Goal: Information Seeking & Learning: Learn about a topic

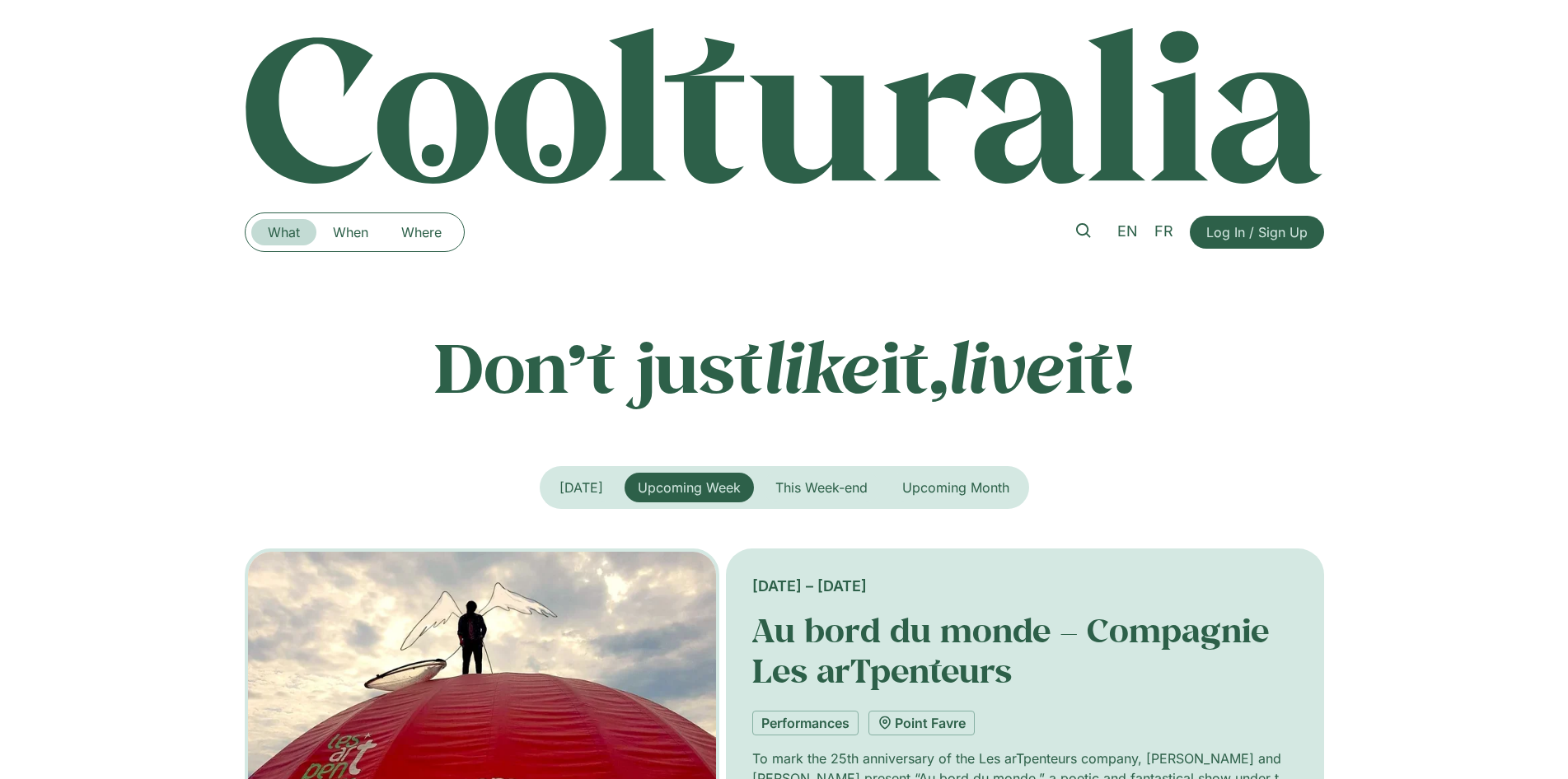
click at [279, 236] on link "What" at bounding box center [284, 232] width 65 height 26
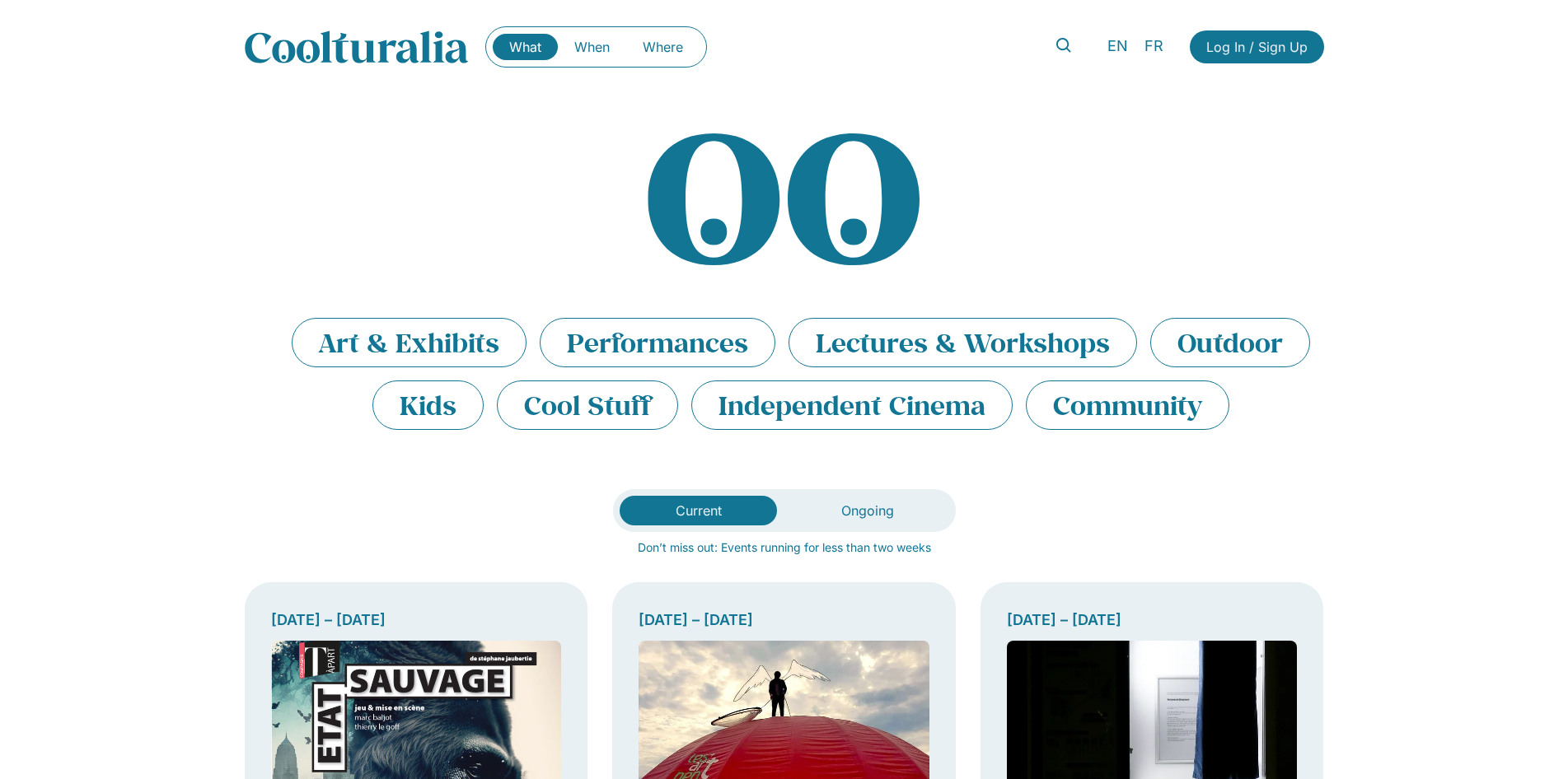
click at [344, 74] on div "What When Where What When Where EN FR Log In / Sign Up" at bounding box center [784, 47] width 1080 height 94
click at [389, 344] on li "Art & Exhibits" at bounding box center [408, 343] width 235 height 49
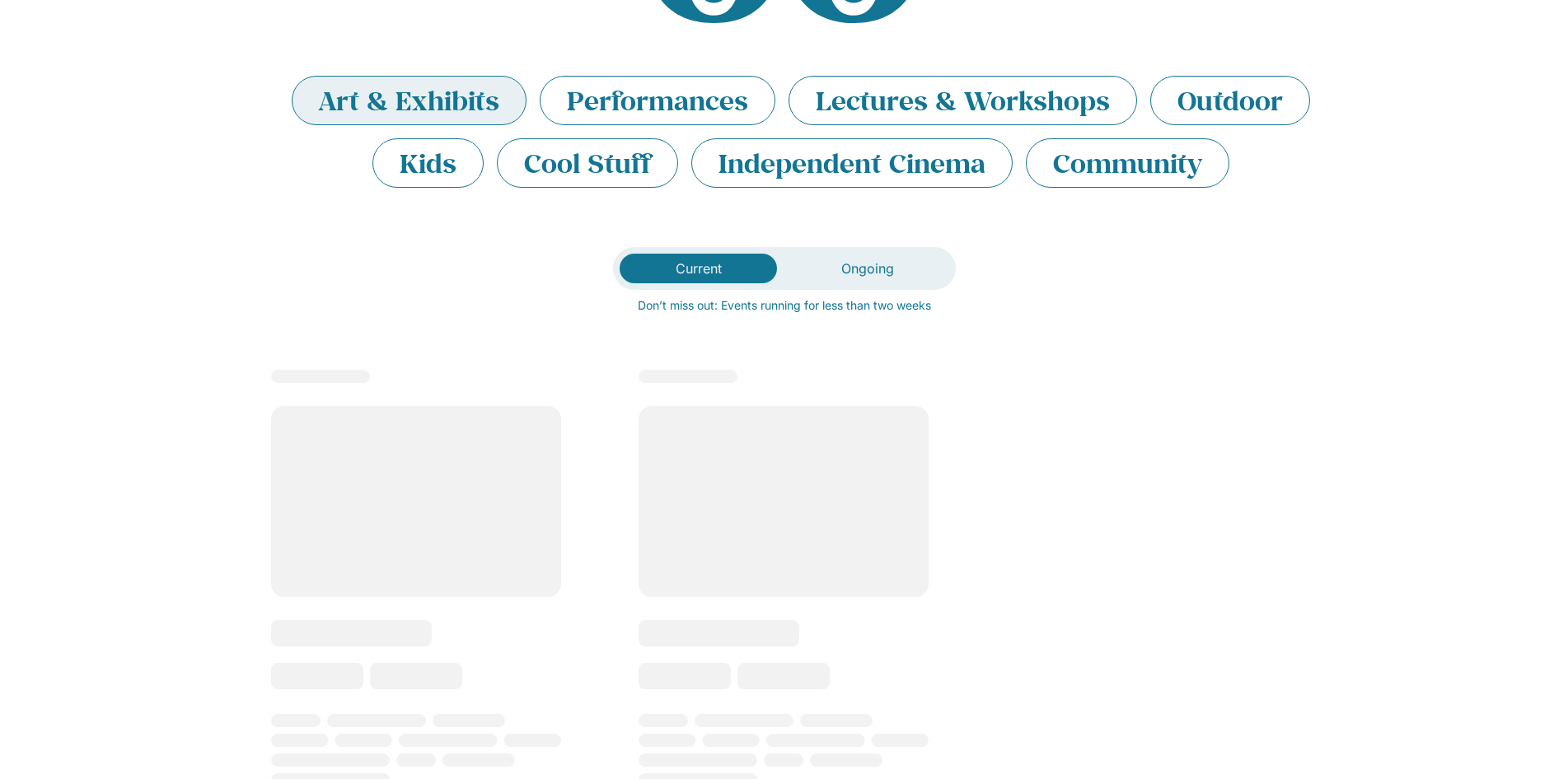
scroll to position [243, 0]
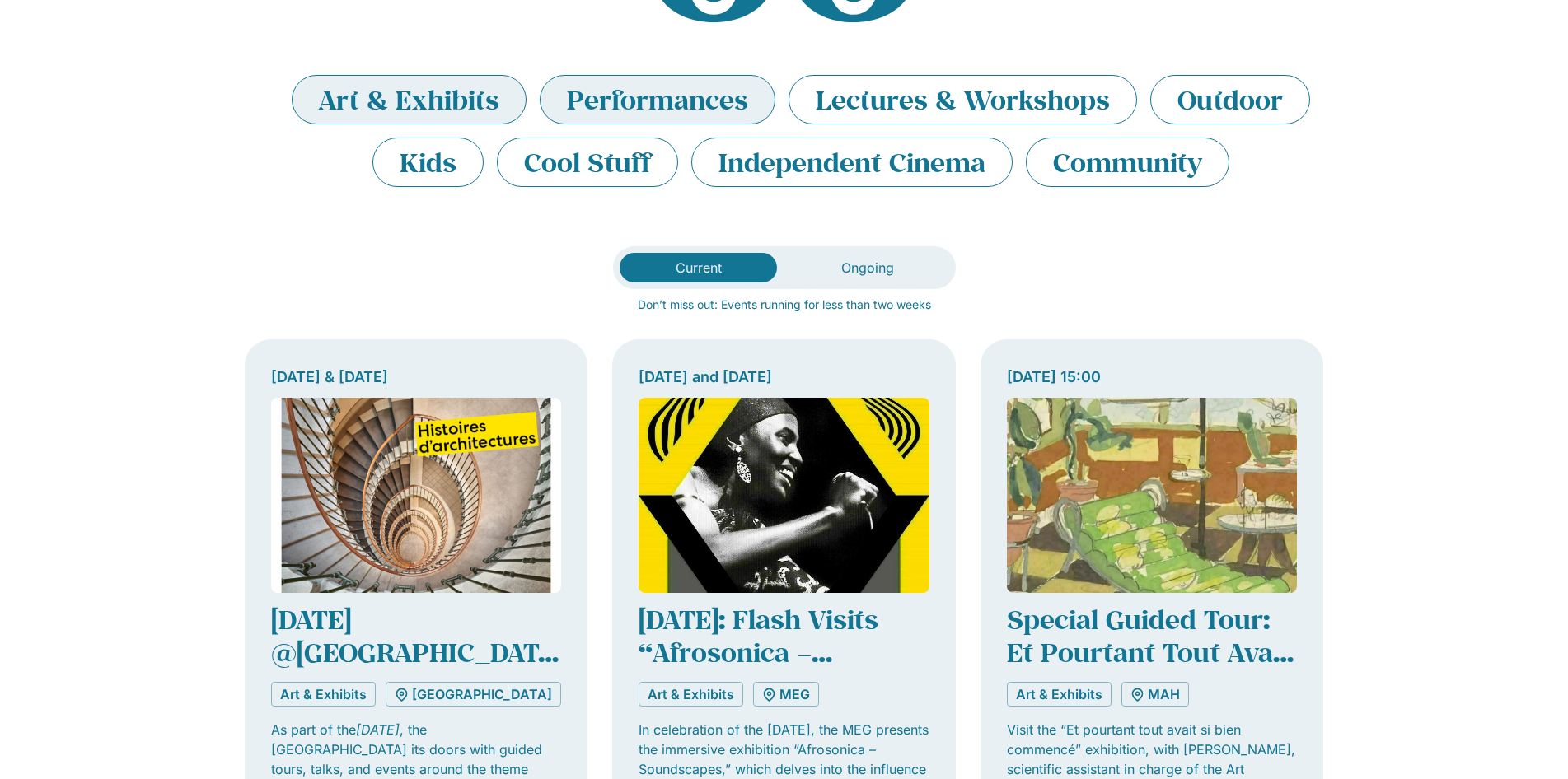
click at [651, 95] on li "Performances" at bounding box center [657, 99] width 235 height 49
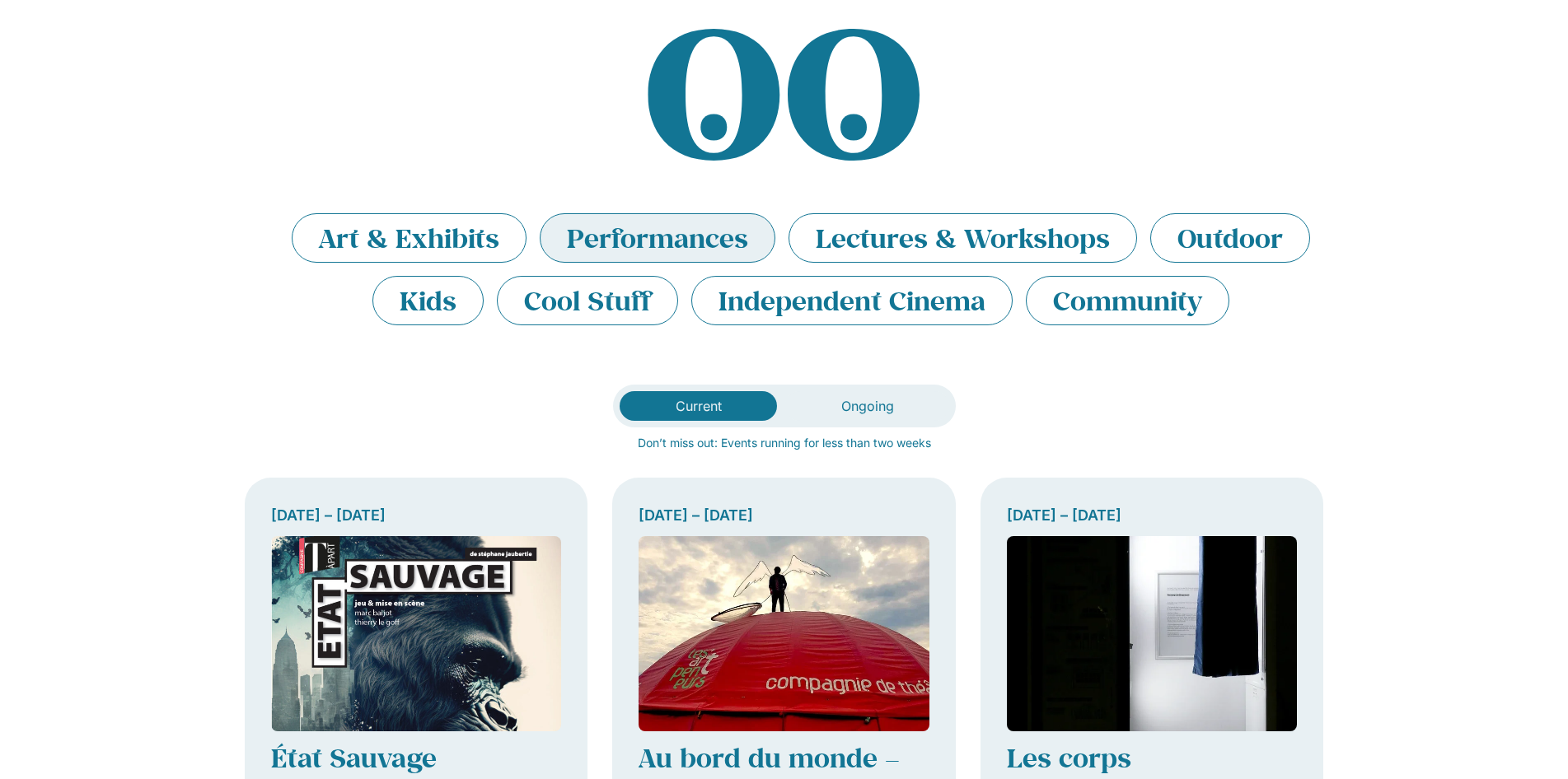
scroll to position [106, 0]
